Goal: Use online tool/utility: Utilize a website feature to perform a specific function

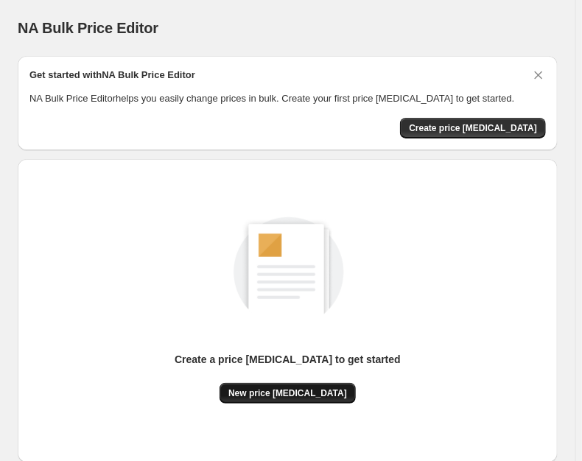
click at [293, 390] on span "New price change job" at bounding box center [287, 393] width 119 height 12
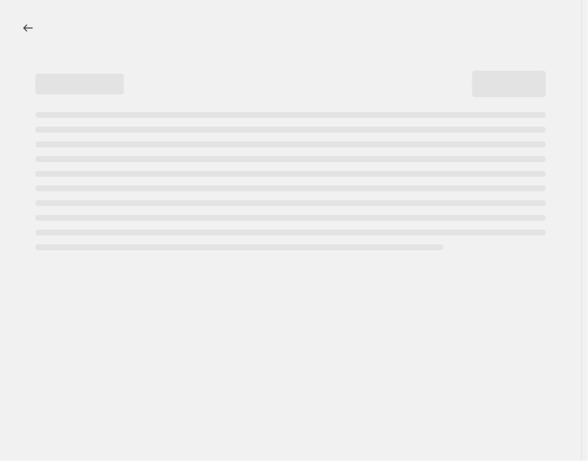
select select "percentage"
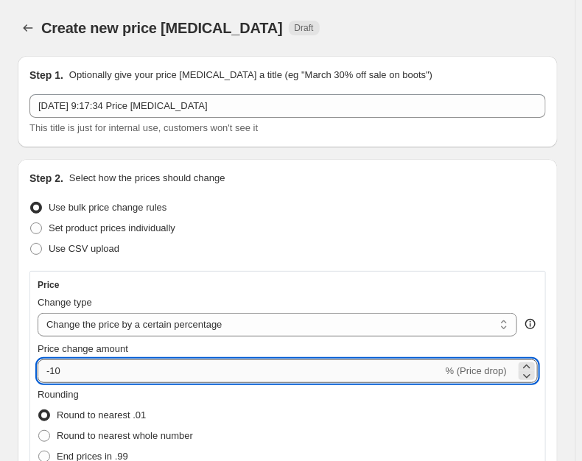
click at [136, 364] on input "-10" at bounding box center [240, 371] width 405 height 24
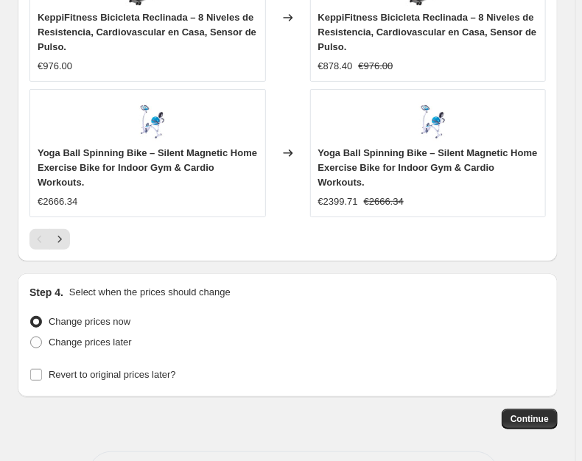
scroll to position [1545, 0]
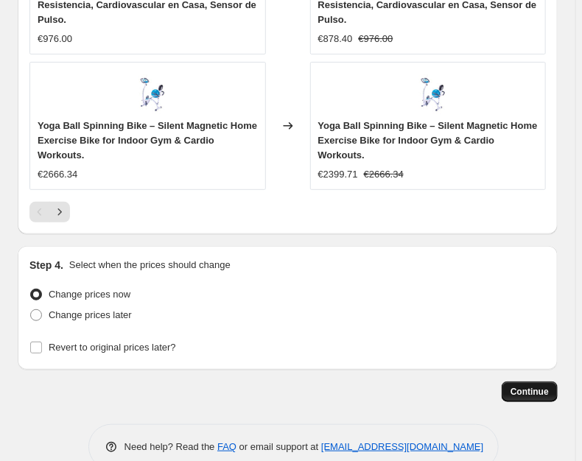
type input "-25"
click at [521, 386] on span "Continue" at bounding box center [529, 392] width 38 height 12
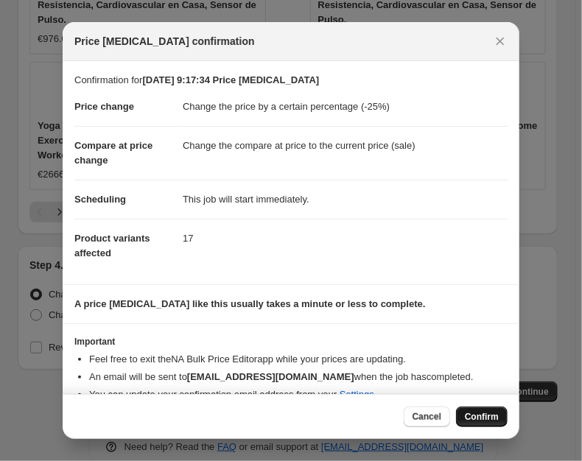
click at [476, 418] on span "Confirm" at bounding box center [482, 417] width 34 height 12
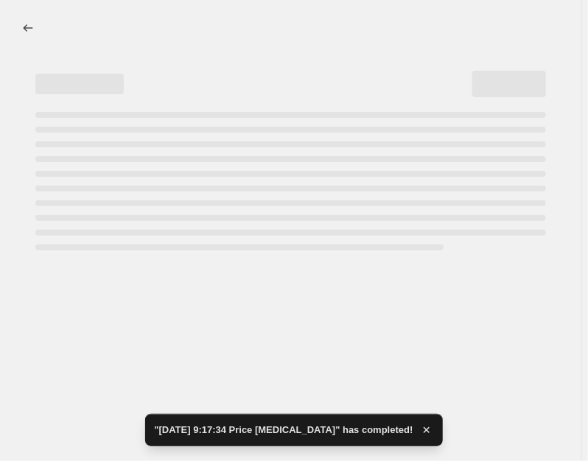
select select "percentage"
